Goal: Find specific page/section: Find specific page/section

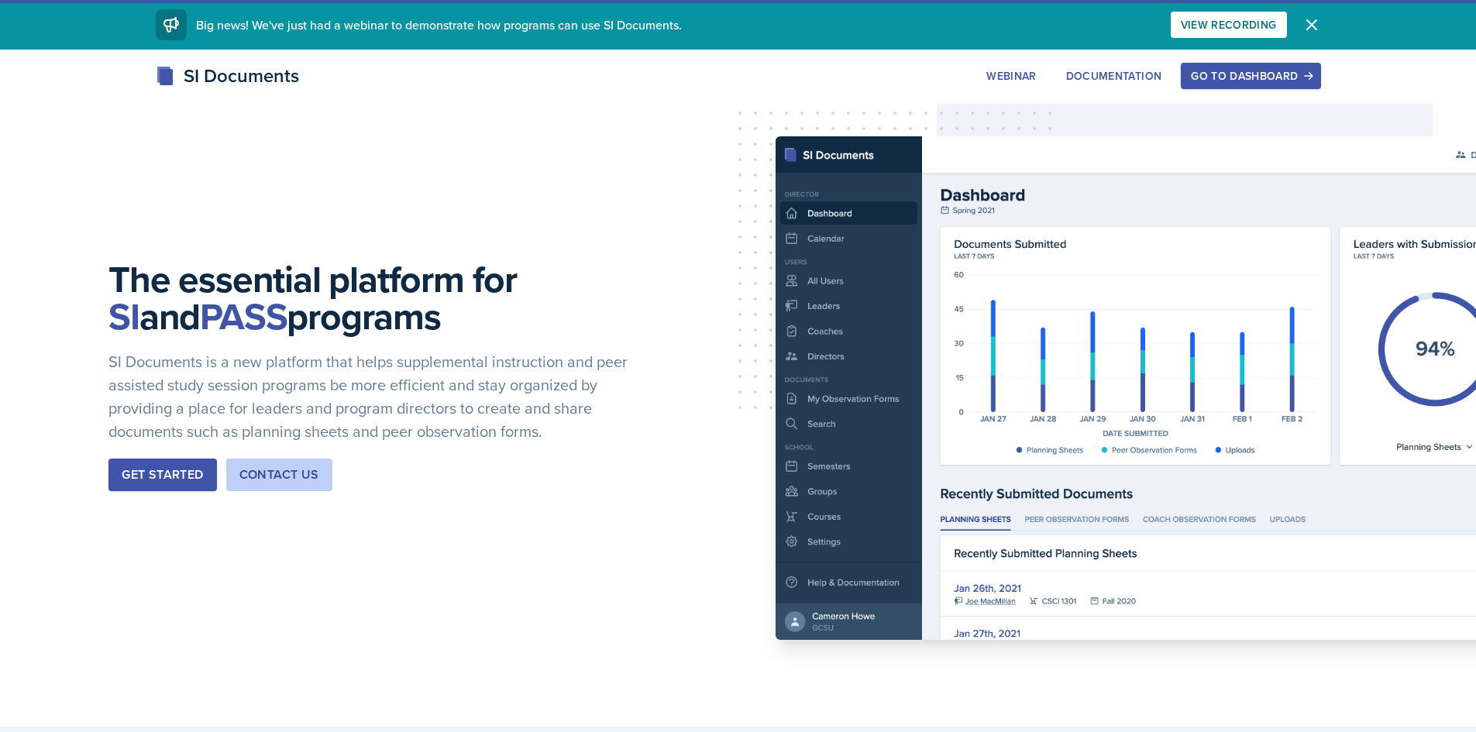
click at [1259, 84] on button "Go to Dashboard" at bounding box center [1251, 76] width 140 height 26
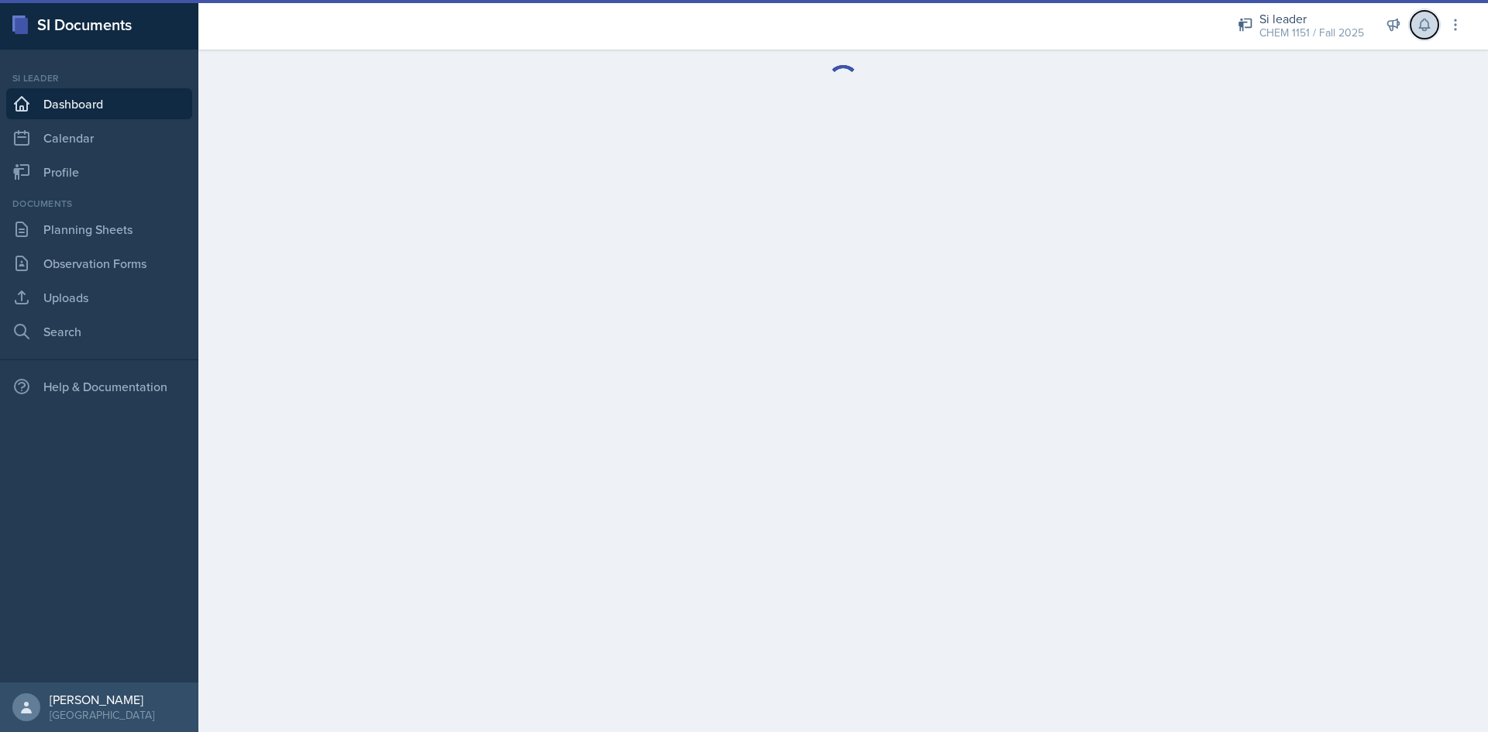
click at [1435, 26] on button at bounding box center [1425, 25] width 28 height 28
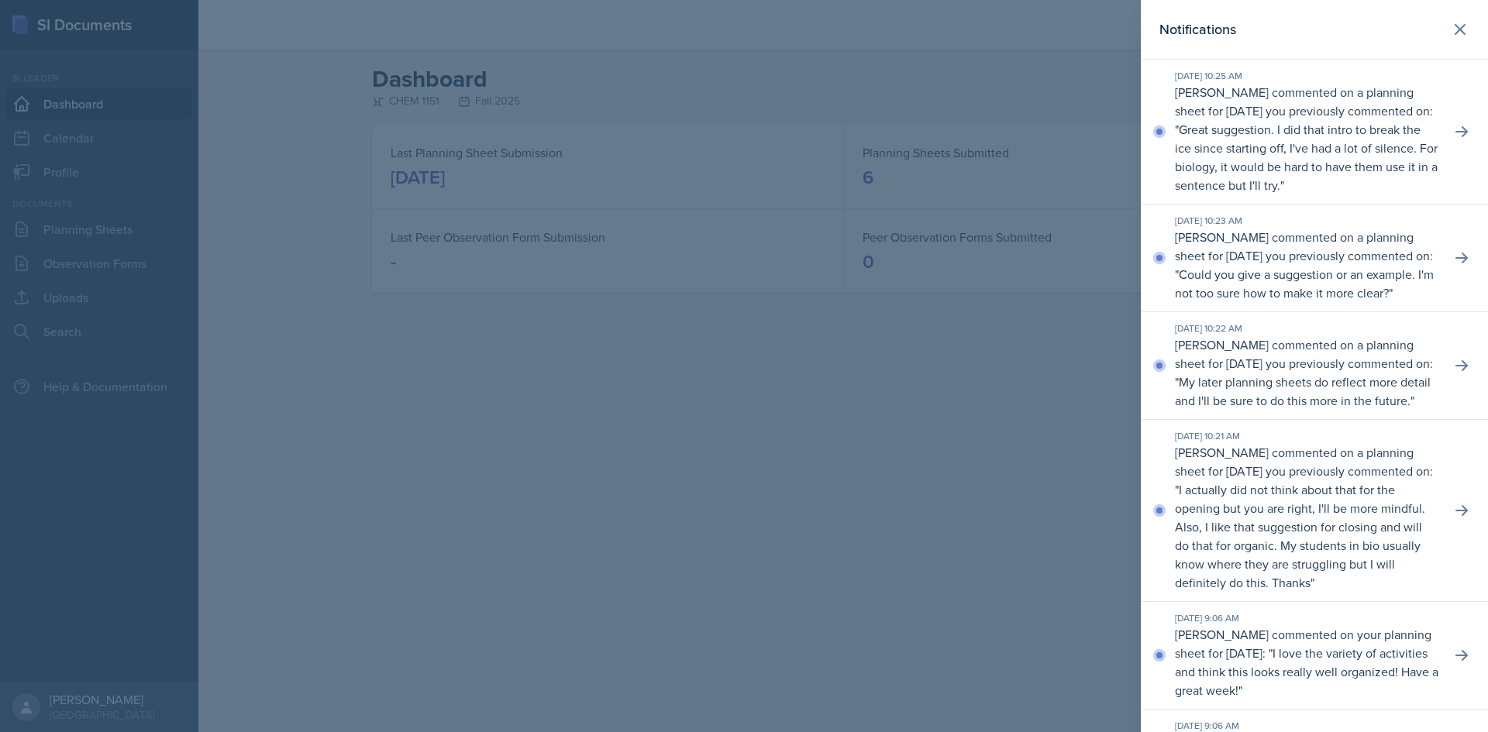
click at [1073, 88] on div at bounding box center [744, 366] width 1488 height 732
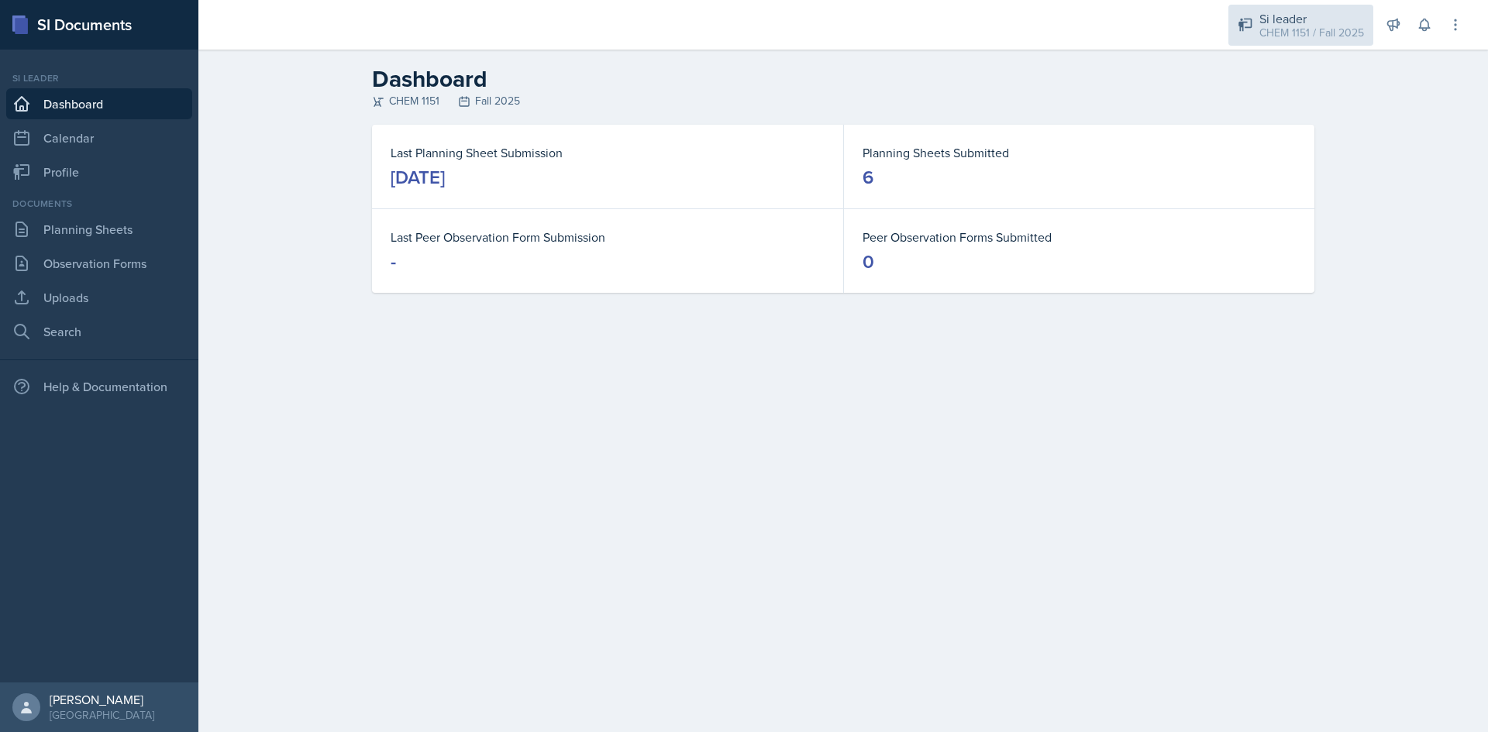
click at [1295, 30] on div "CHEM 1151 / Fall 2025" at bounding box center [1311, 33] width 105 height 16
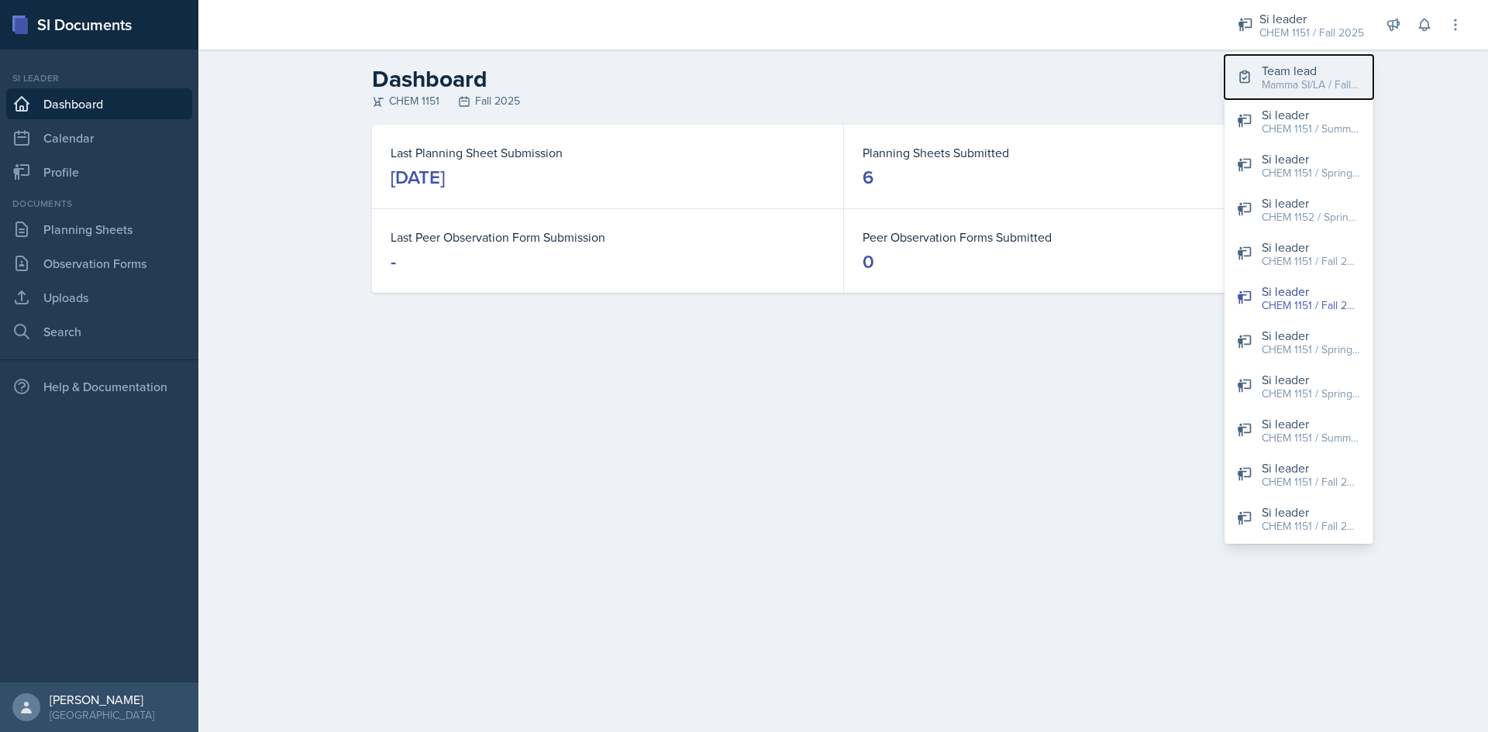
click at [1307, 73] on div "Team lead" at bounding box center [1311, 70] width 99 height 19
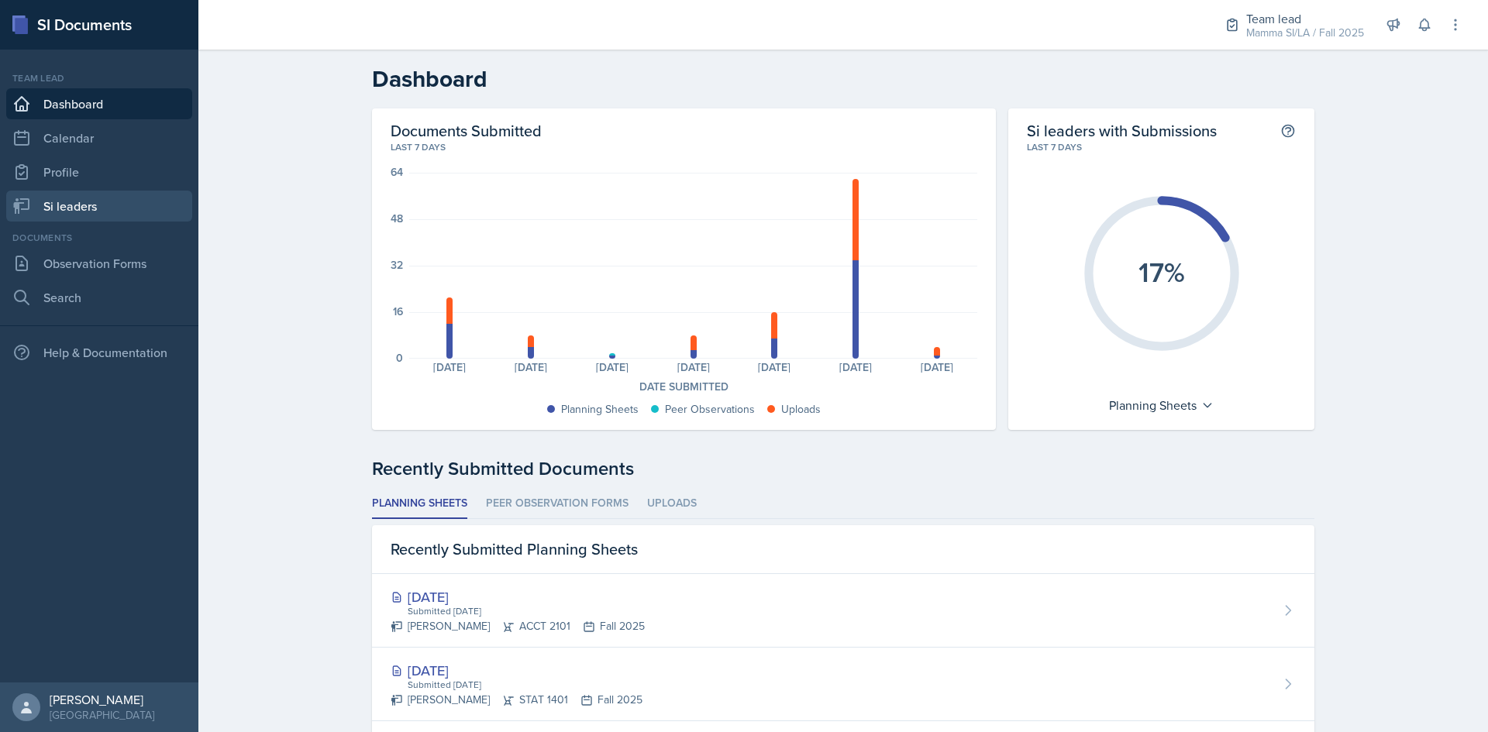
click at [128, 202] on link "Si leaders" at bounding box center [99, 206] width 186 height 31
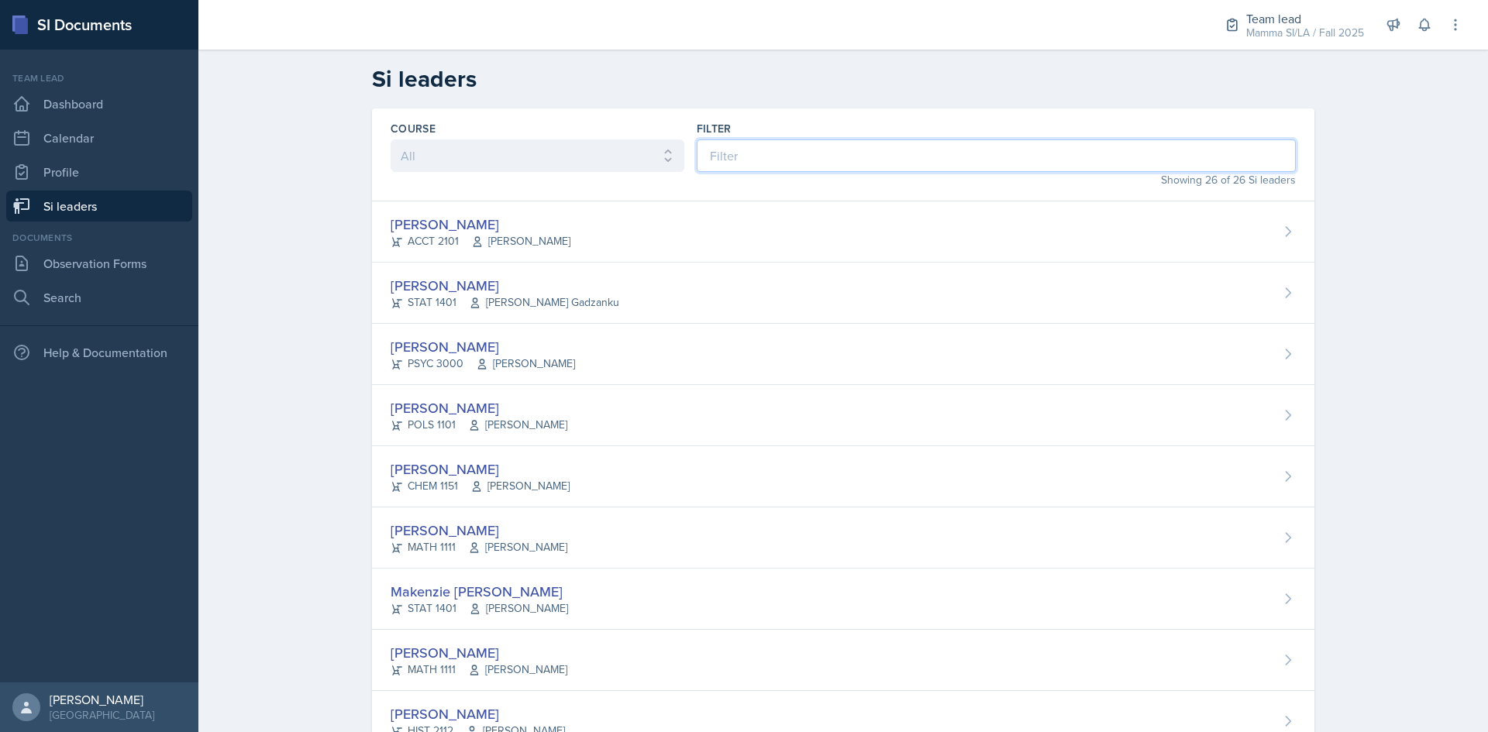
click at [812, 144] on input at bounding box center [996, 156] width 599 height 33
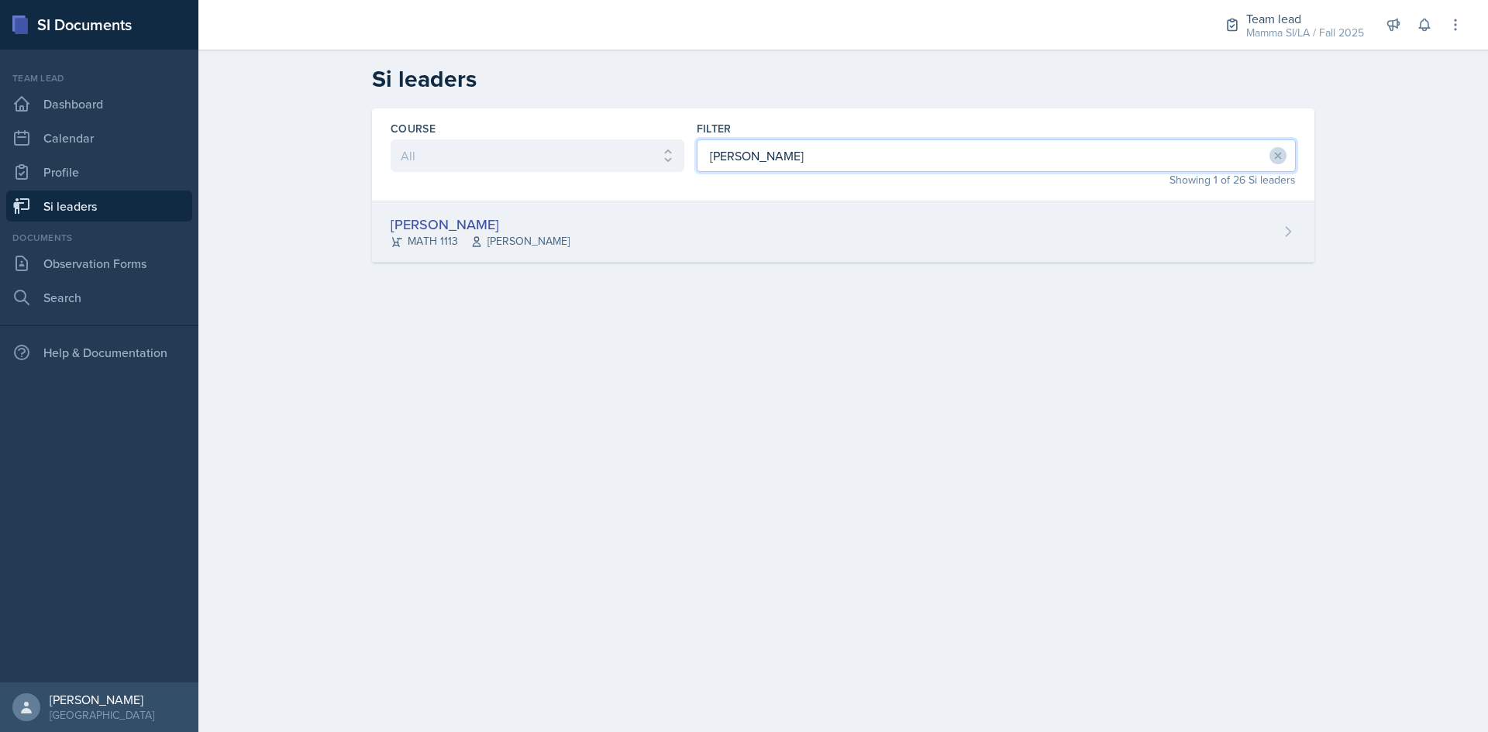
type input "[PERSON_NAME]"
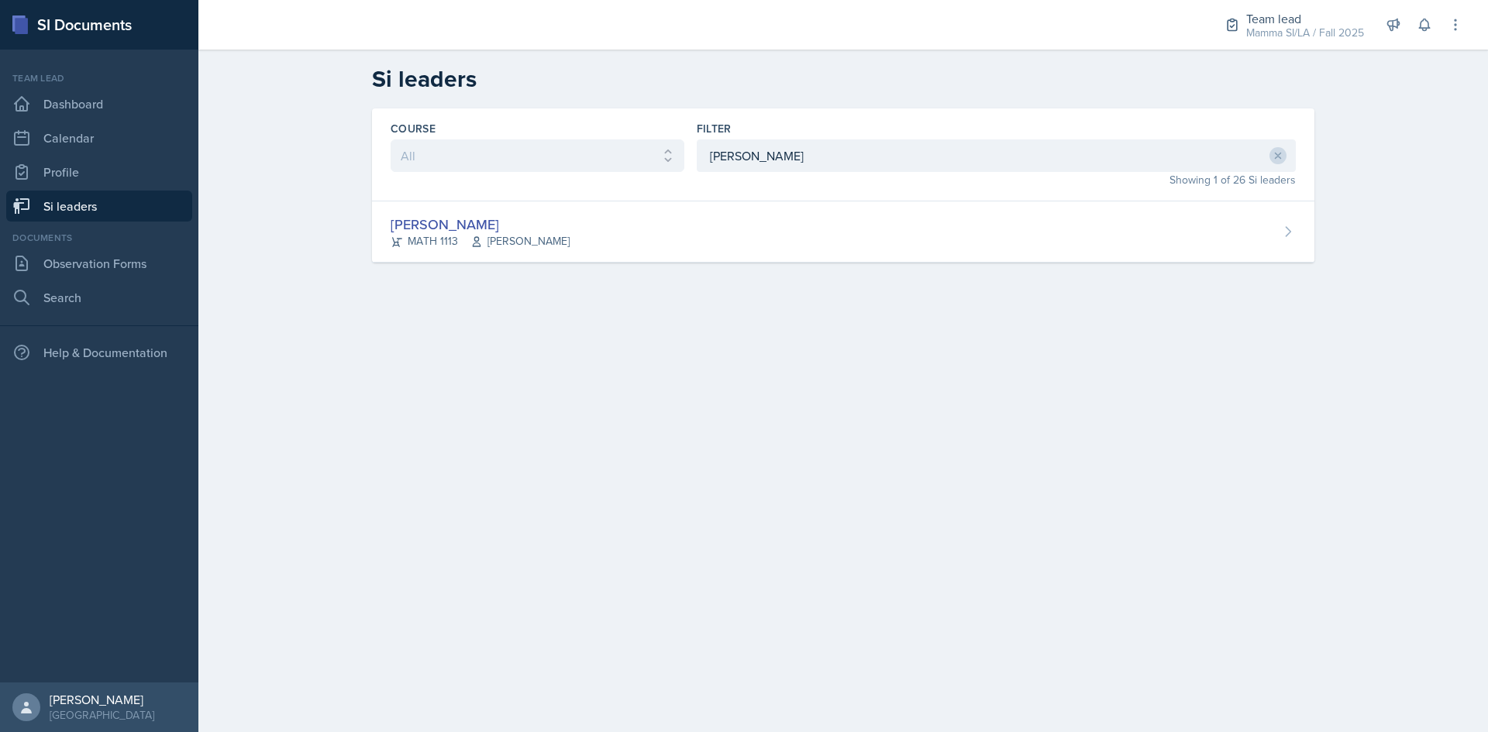
drag, startPoint x: 614, startPoint y: 262, endPoint x: 605, endPoint y: 263, distance: 8.6
click at [613, 262] on div "[PERSON_NAME] MATH 1113 [PERSON_NAME]" at bounding box center [843, 232] width 942 height 61
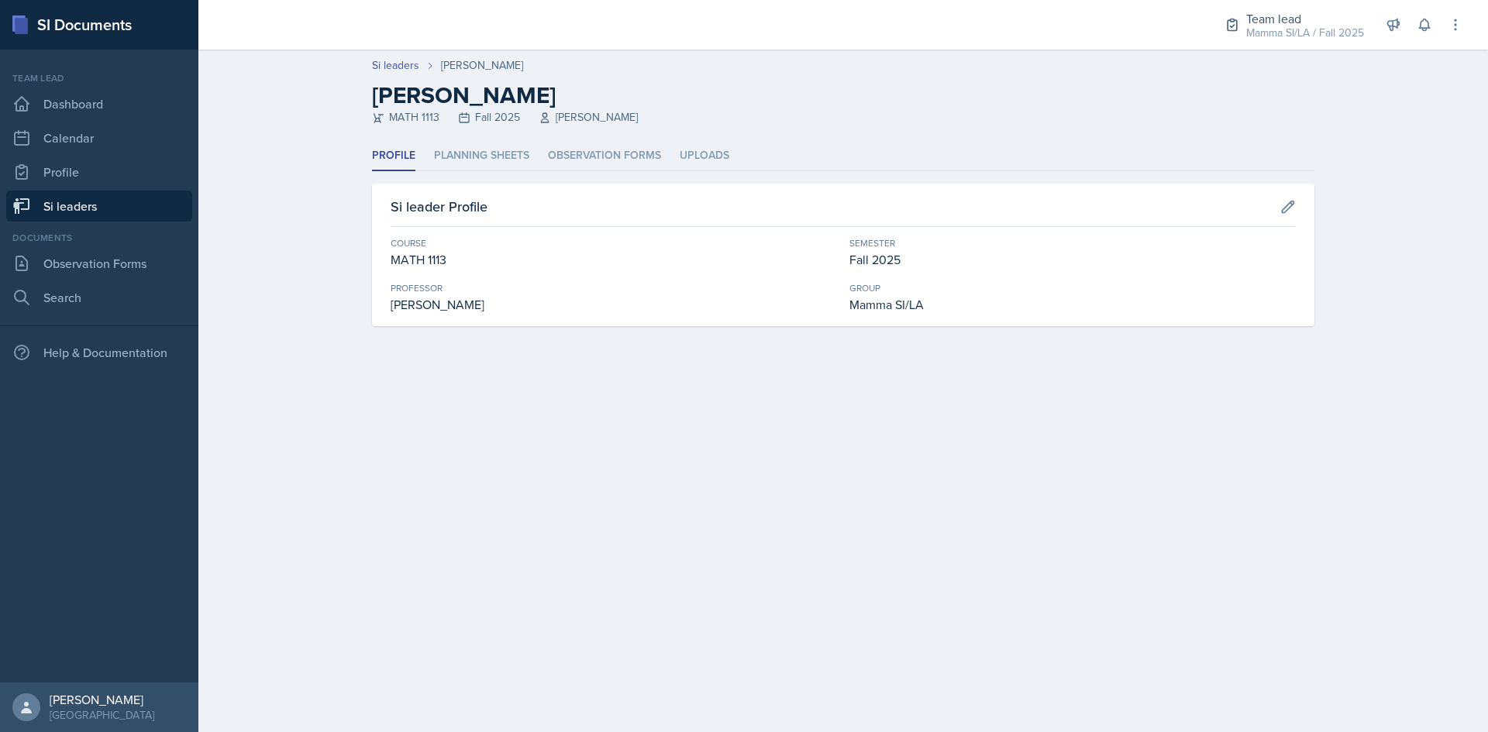
click at [537, 168] on ul "Profile Planning Sheets Observation Forms Uploads" at bounding box center [843, 156] width 942 height 30
click at [504, 149] on li "Planning Sheets" at bounding box center [481, 156] width 95 height 30
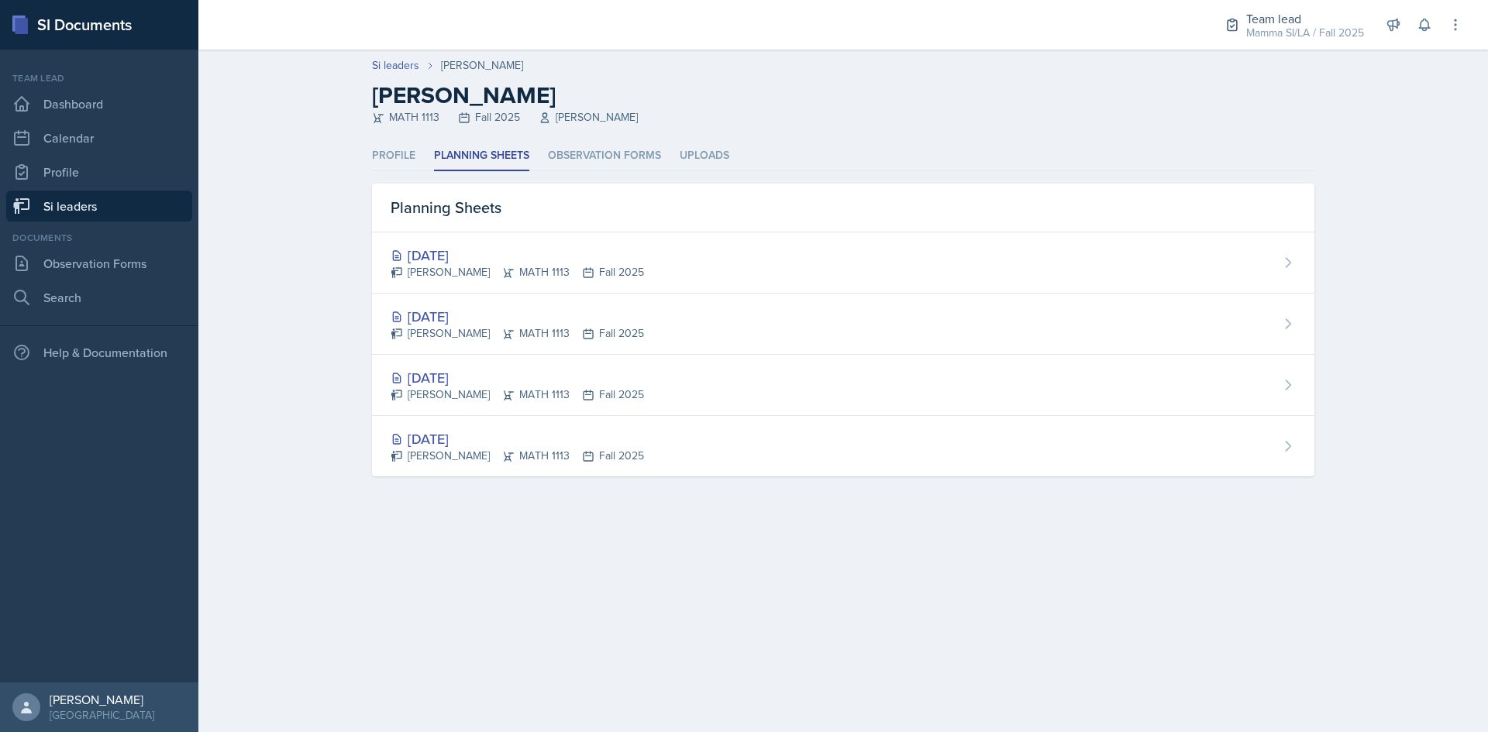
click at [1425, 191] on div "Si leaders [PERSON_NAME] [PERSON_NAME] MATH 1113 Fall 2025 [PERSON_NAME] Profil…" at bounding box center [843, 282] width 1290 height 464
